Goal: Register for event/course

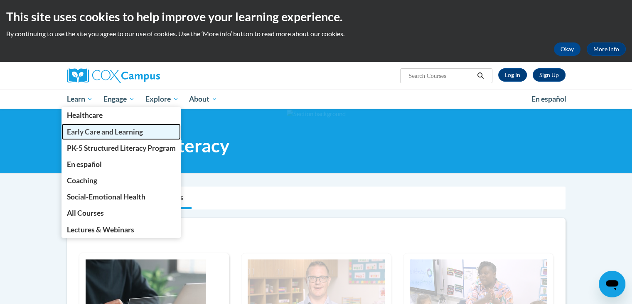
click at [81, 136] on span "Early Care and Learning" at bounding box center [105, 131] width 76 height 9
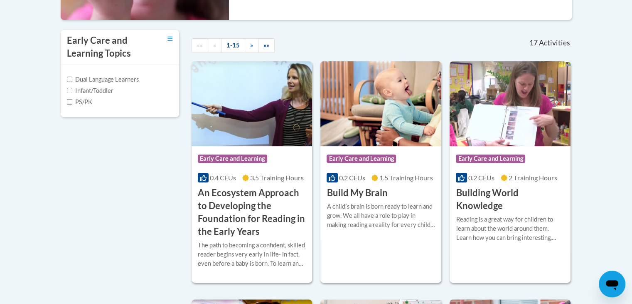
scroll to position [530, 0]
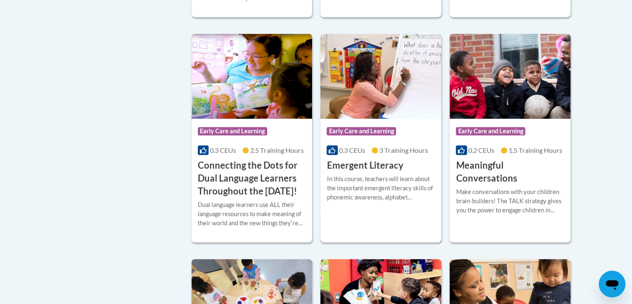
click at [389, 170] on h3 "Emergent Literacy" at bounding box center [365, 165] width 77 height 13
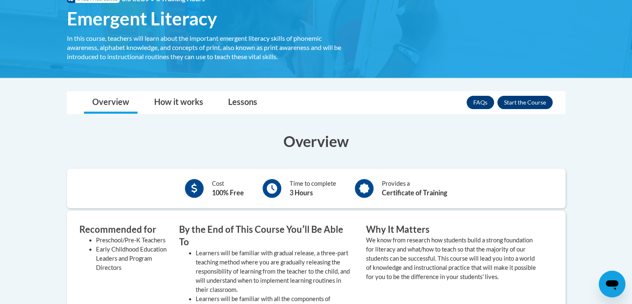
scroll to position [112, 0]
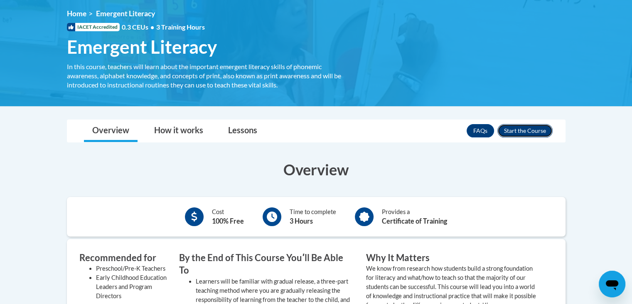
click at [537, 130] on button "Enroll" at bounding box center [525, 130] width 55 height 13
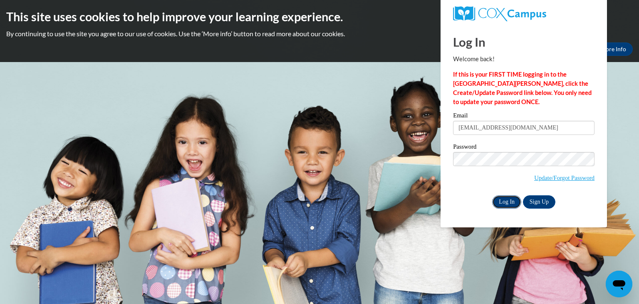
click at [499, 197] on input "Log In" at bounding box center [506, 201] width 29 height 13
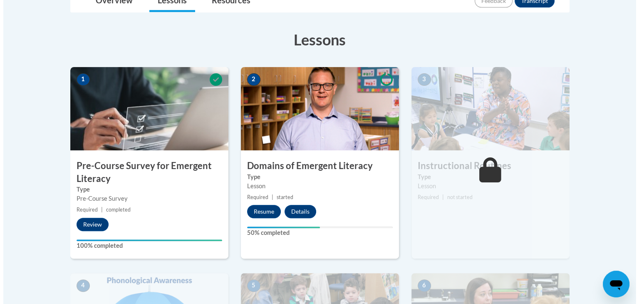
scroll to position [265, 0]
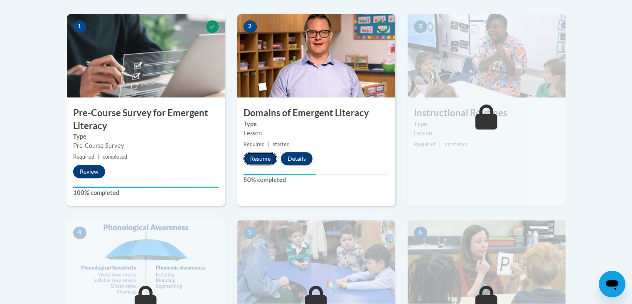
click at [260, 160] on button "Resume" at bounding box center [261, 158] width 34 height 13
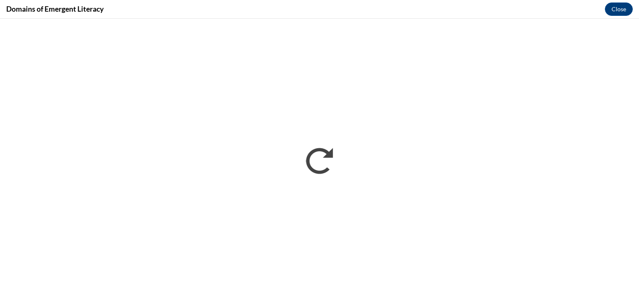
scroll to position [0, 0]
